Goal: Information Seeking & Learning: Learn about a topic

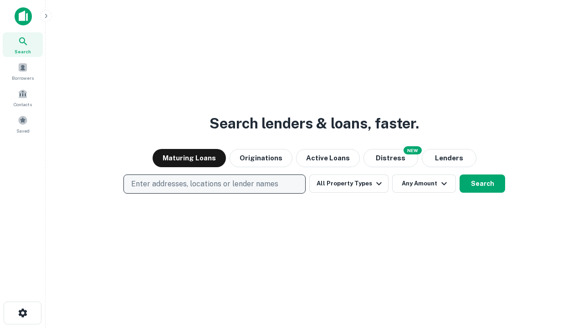
click at [214, 184] on p "Enter addresses, locations or lender names" at bounding box center [204, 183] width 147 height 11
type input "**********"
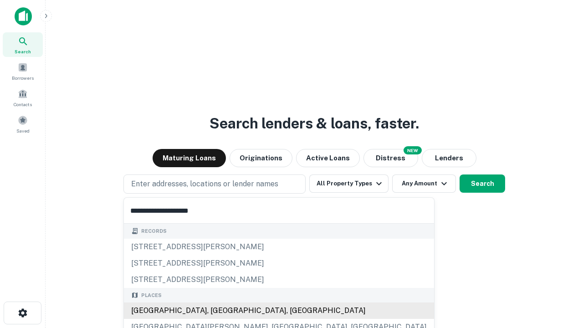
click at [218, 310] on div "[GEOGRAPHIC_DATA], [GEOGRAPHIC_DATA], [GEOGRAPHIC_DATA]" at bounding box center [279, 310] width 310 height 16
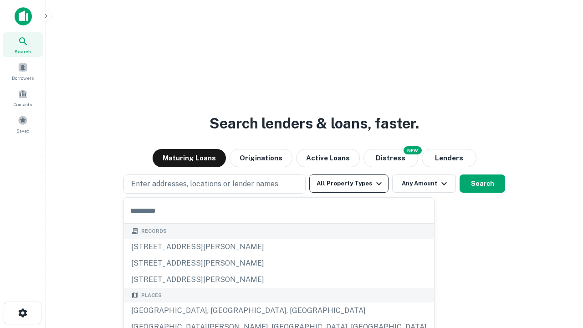
click at [349, 183] on button "All Property Types" at bounding box center [348, 183] width 79 height 18
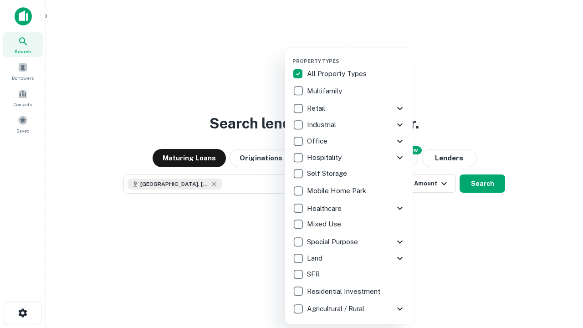
click at [356, 55] on button "button" at bounding box center [355, 55] width 127 height 0
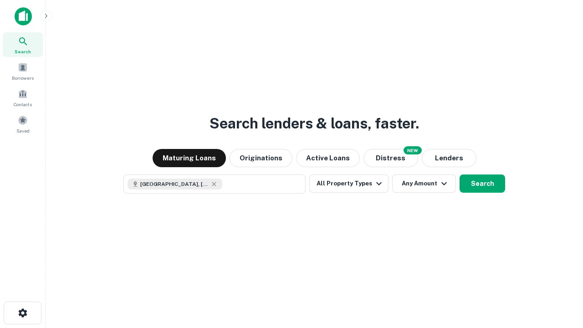
scroll to position [15, 0]
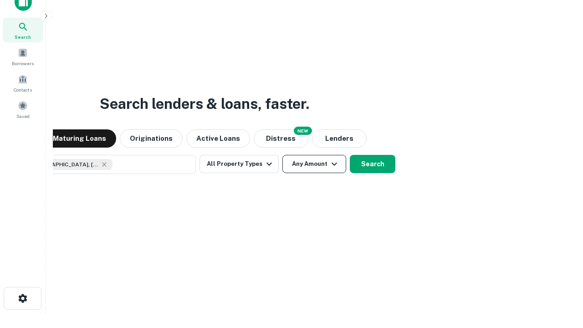
click at [282, 155] on button "Any Amount" at bounding box center [314, 164] width 64 height 18
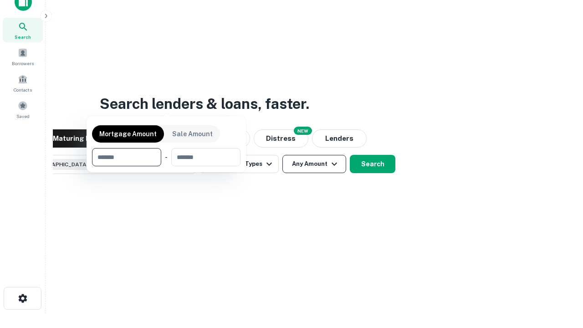
scroll to position [66, 258]
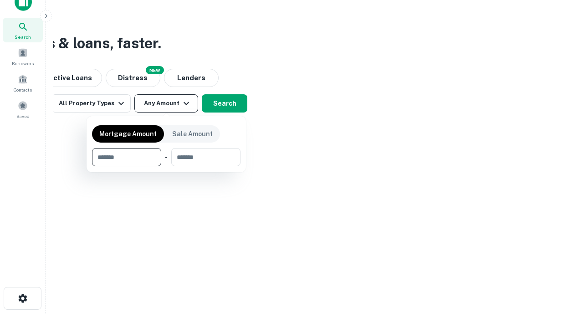
type input "*******"
click at [166, 166] on button "button" at bounding box center [166, 166] width 148 height 0
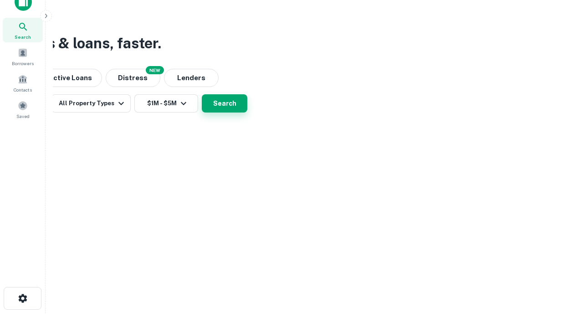
click at [247, 112] on button "Search" at bounding box center [225, 103] width 46 height 18
